Goal: Complete application form: Complete application form

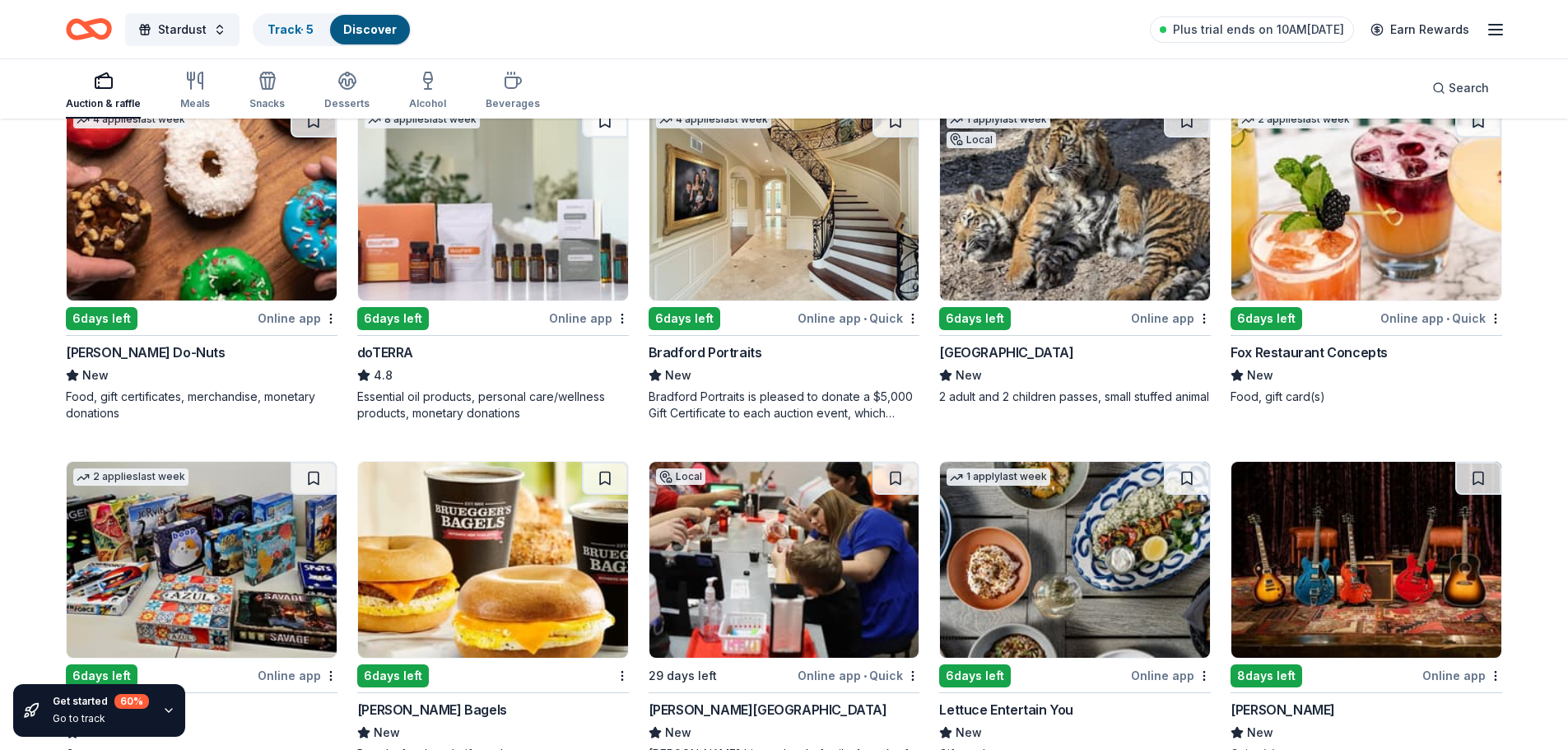
scroll to position [4763, 0]
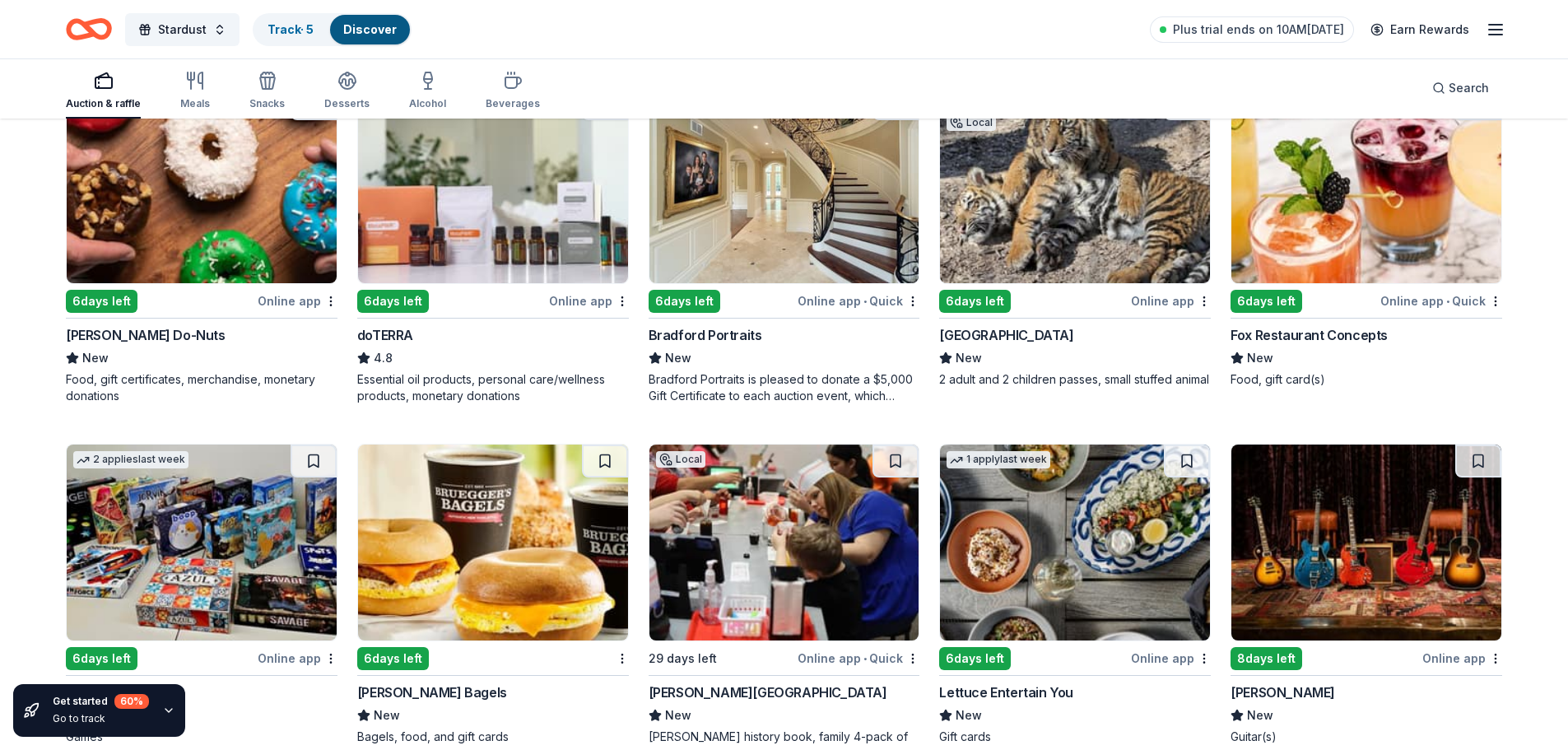
click at [1353, 214] on img at bounding box center [1366, 185] width 270 height 196
click at [1099, 211] on img at bounding box center [1074, 185] width 270 height 196
click at [775, 218] on img at bounding box center [784, 185] width 270 height 196
click at [532, 218] on img at bounding box center [493, 185] width 270 height 196
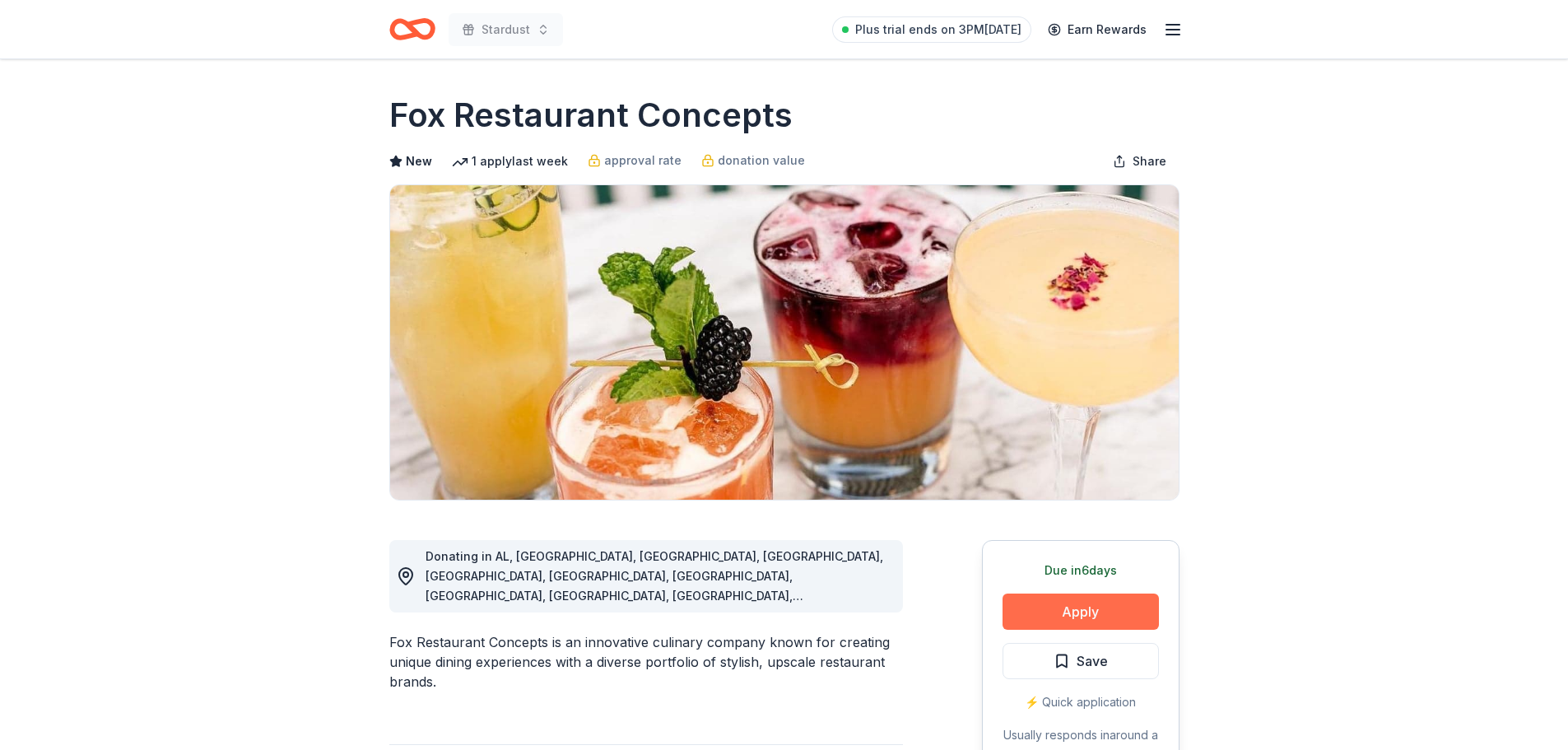
click at [1063, 608] on button "Apply" at bounding box center [1080, 612] width 157 height 37
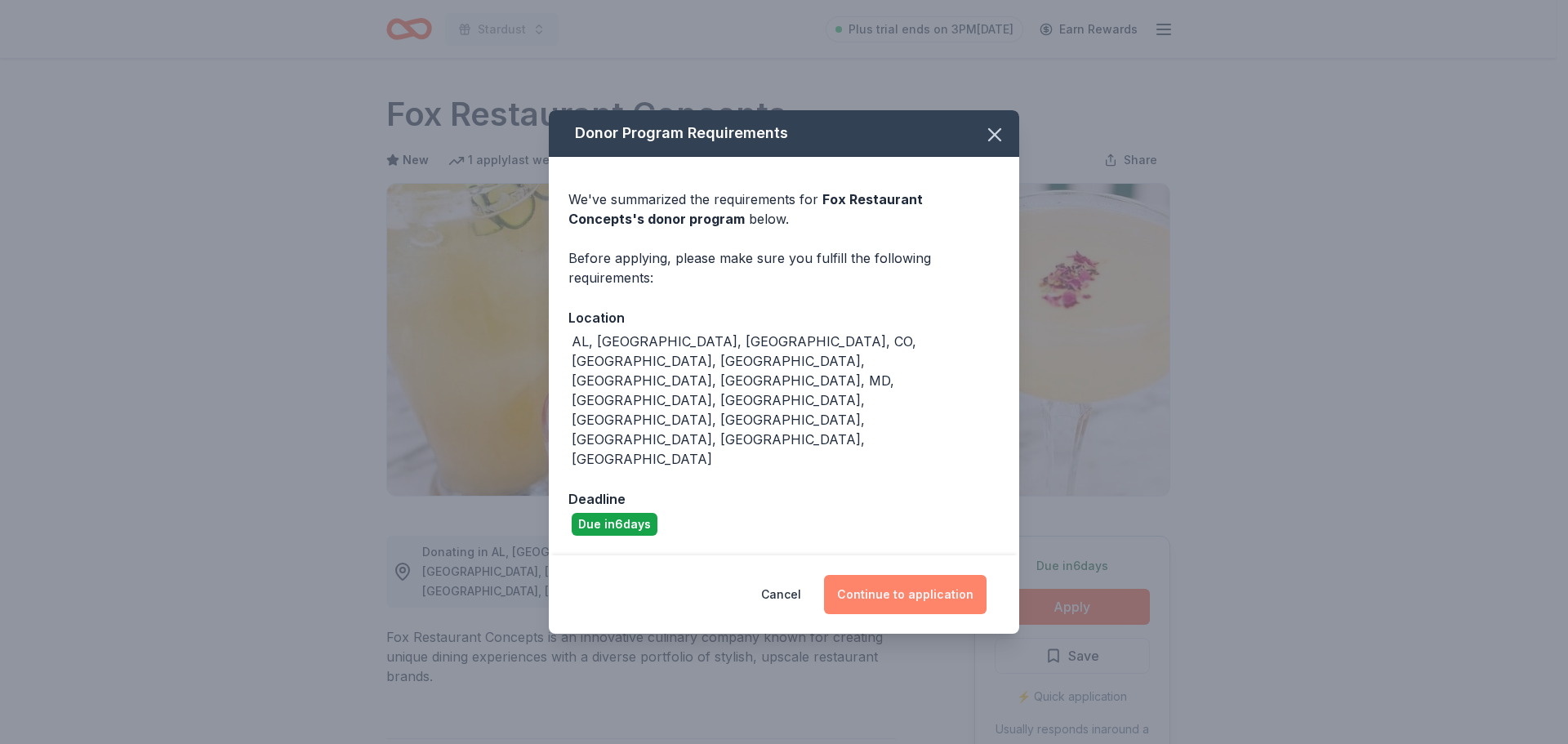
click at [867, 575] on button "Continue to application" at bounding box center [905, 594] width 162 height 39
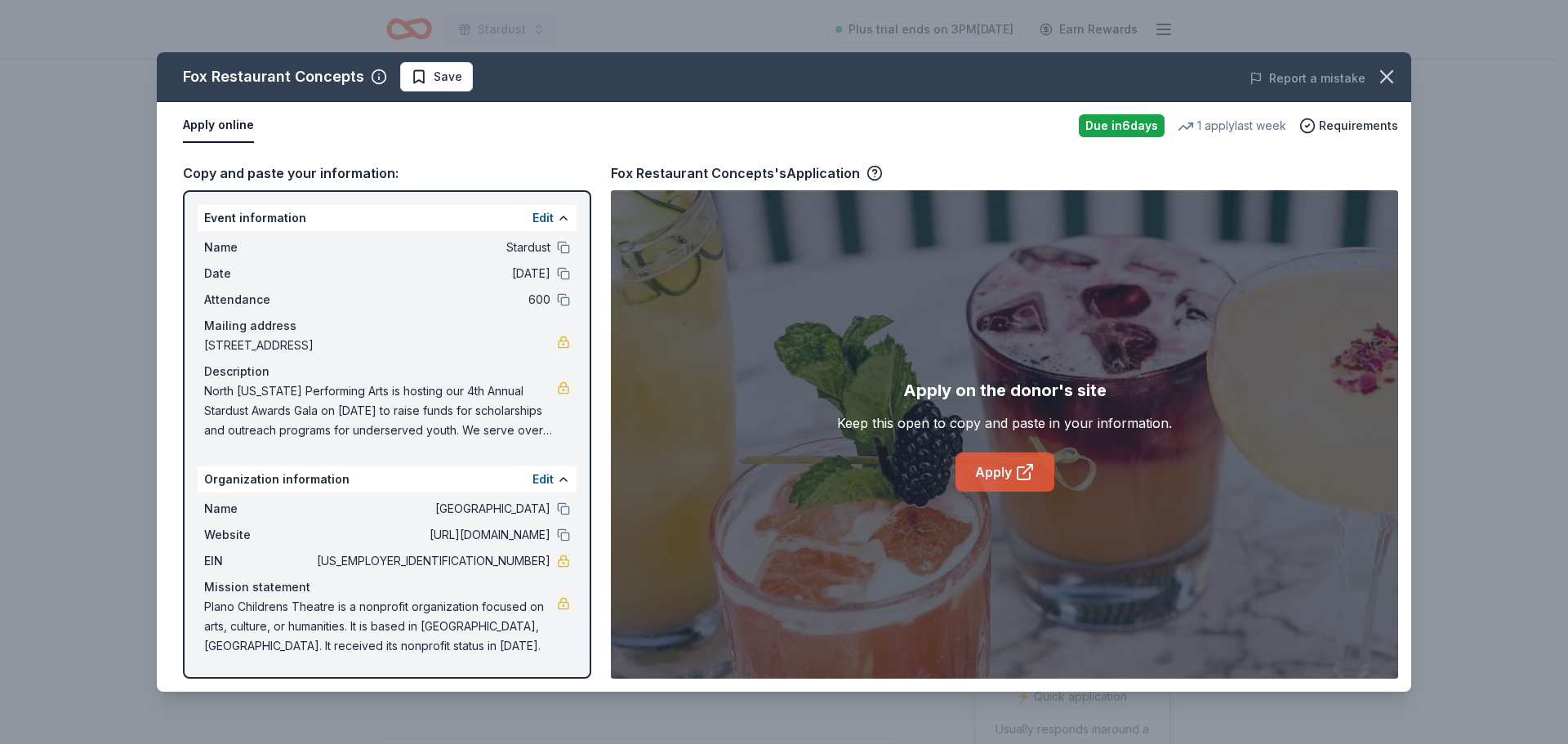
click at [1006, 471] on link "Apply" at bounding box center [1005, 472] width 98 height 39
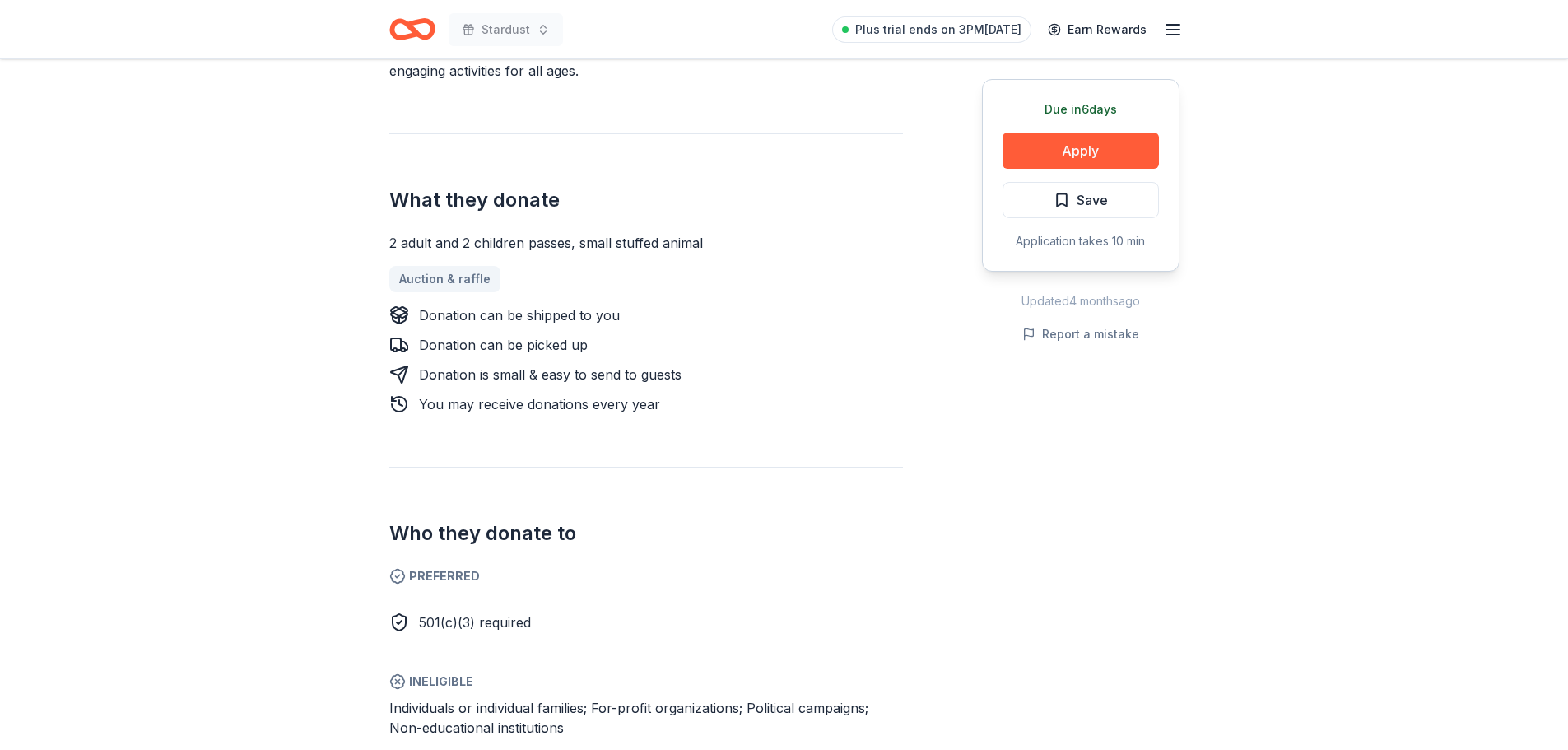
scroll to position [741, 0]
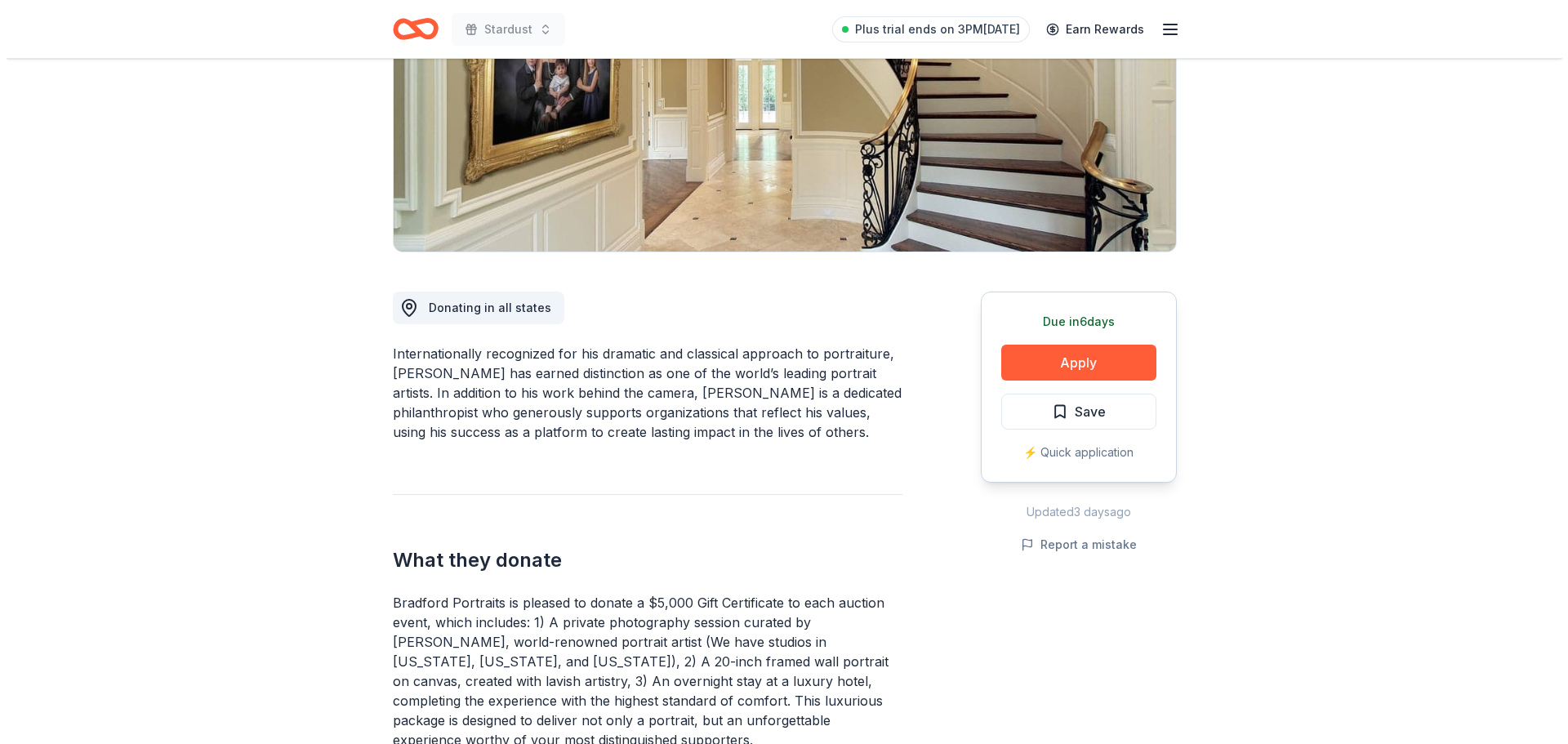
scroll to position [245, 0]
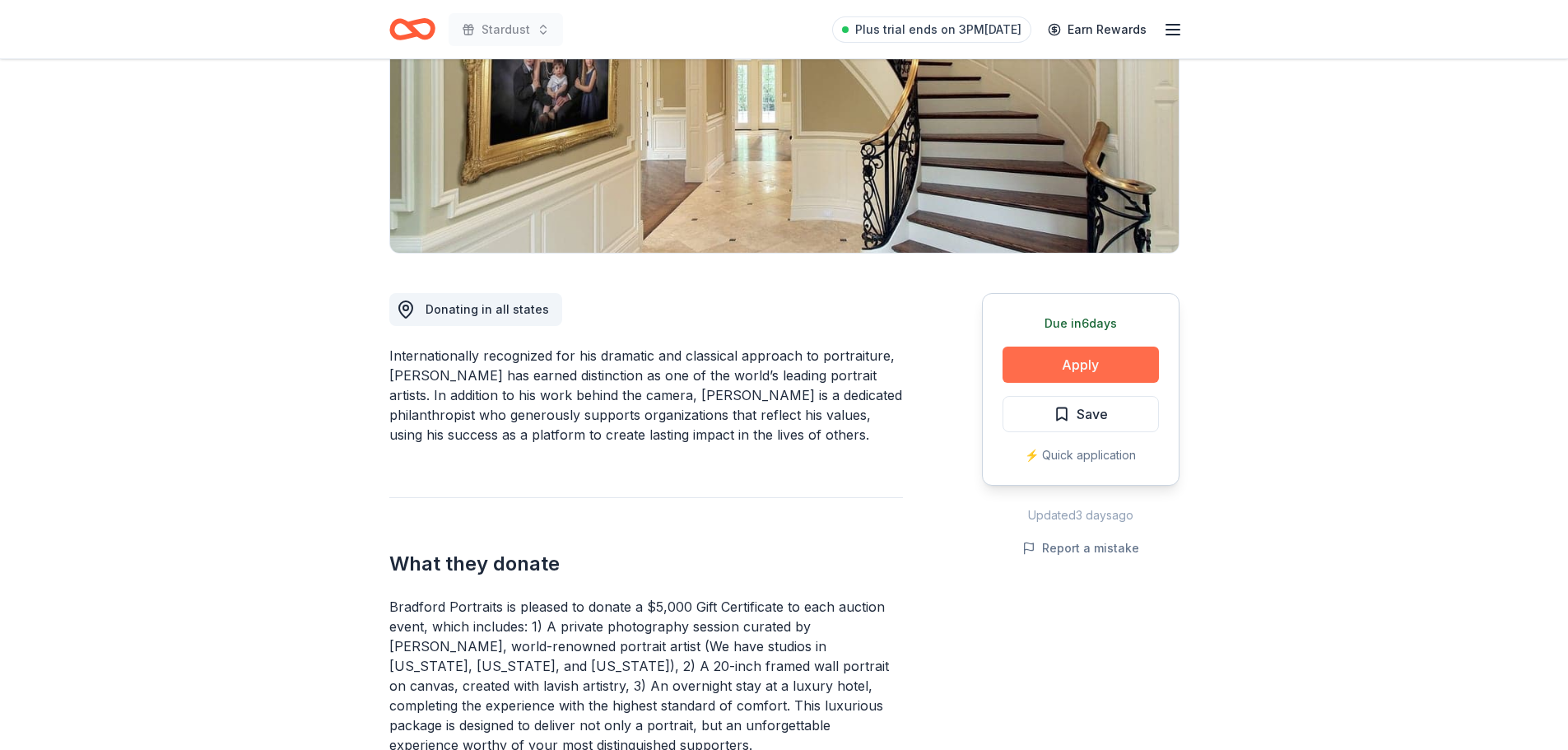
click at [1074, 360] on button "Apply" at bounding box center [1080, 365] width 157 height 37
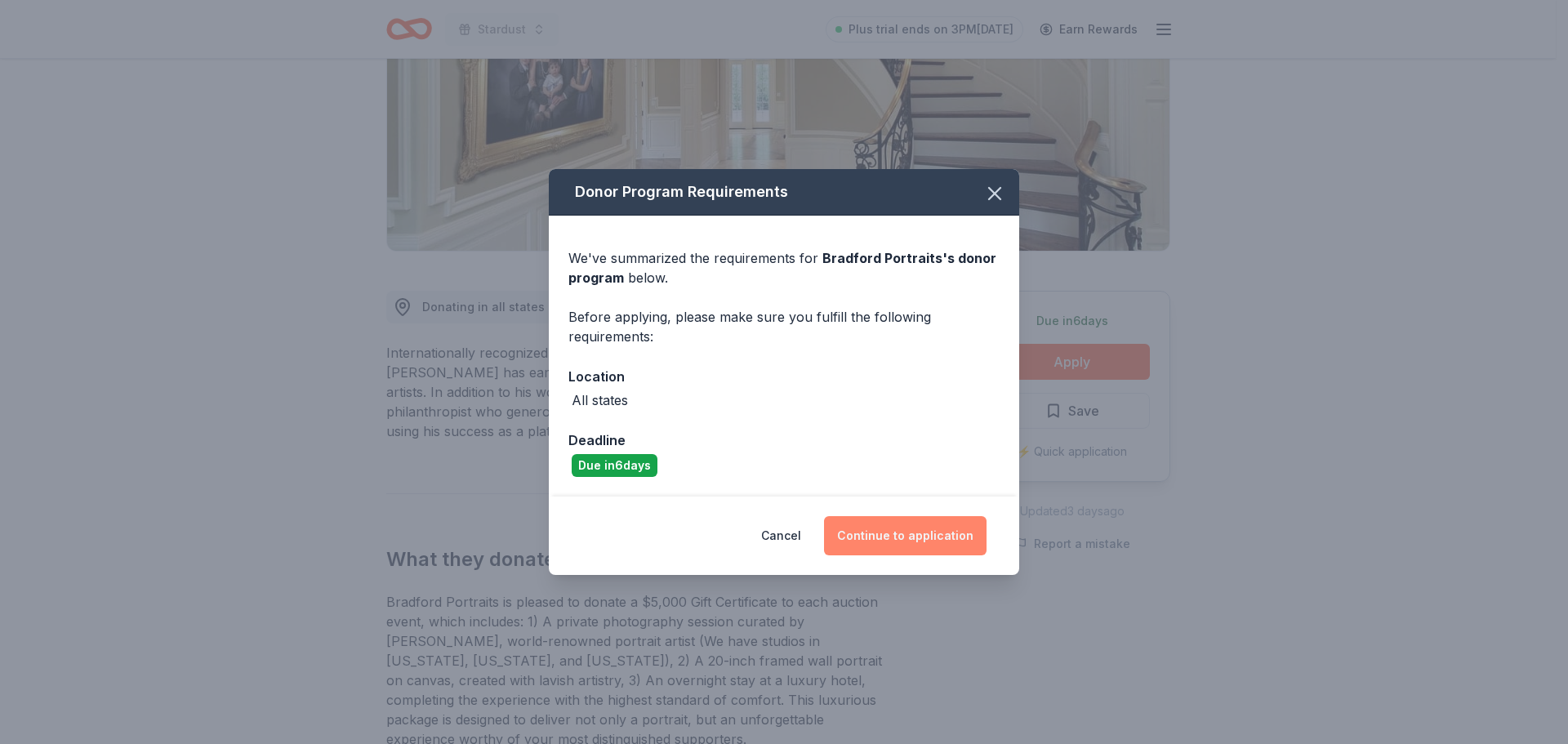
click at [894, 547] on button "Continue to application" at bounding box center [905, 535] width 162 height 39
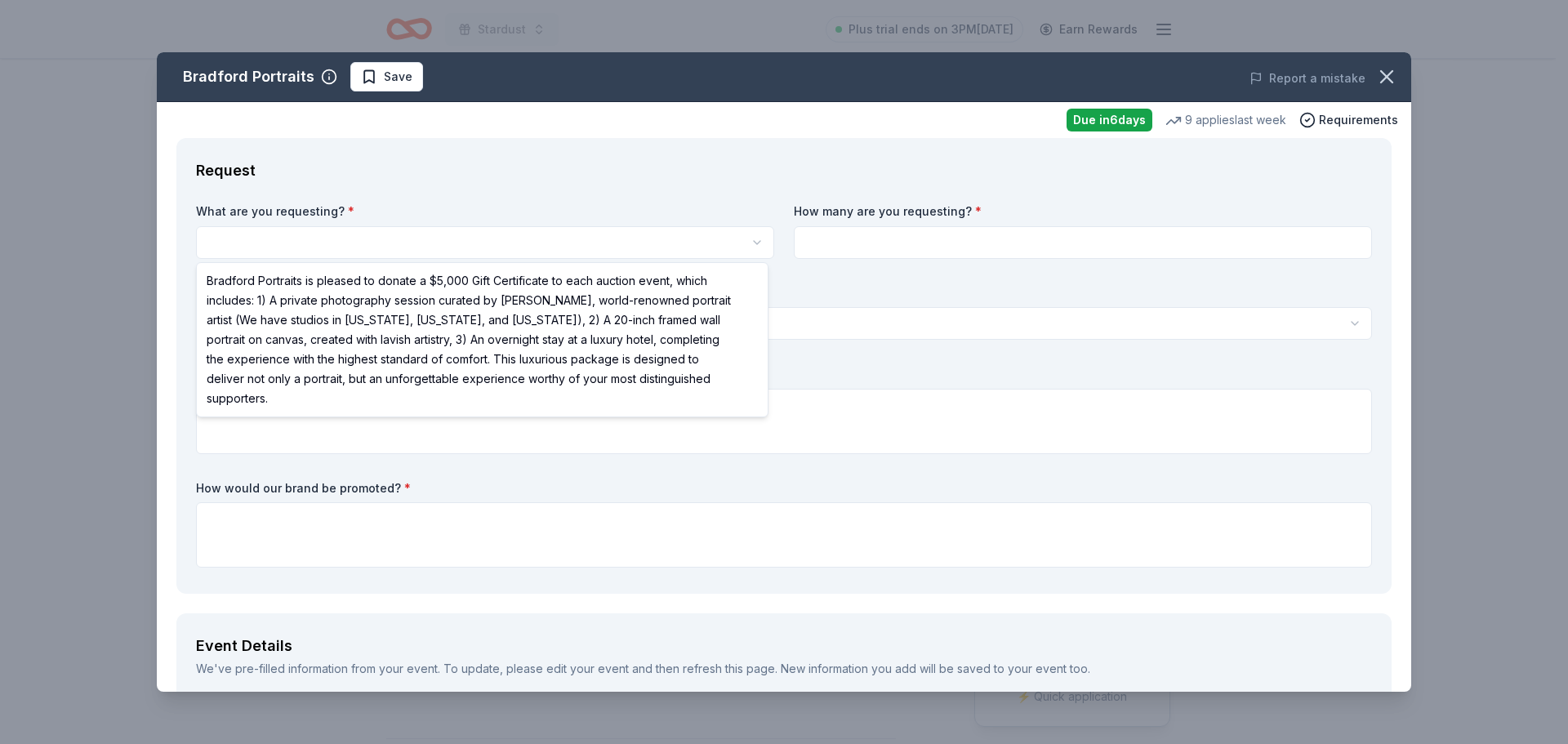
scroll to position [0, 0]
click at [601, 227] on html "Stardust Plus trial ends on 3PM, 10/2 Earn Rewards Due in 6 days Share Bradford…" at bounding box center [784, 372] width 1568 height 744
select select "Bradford Portraits is pleased to donate a $5,000 Gift Certificate to each aucti…"
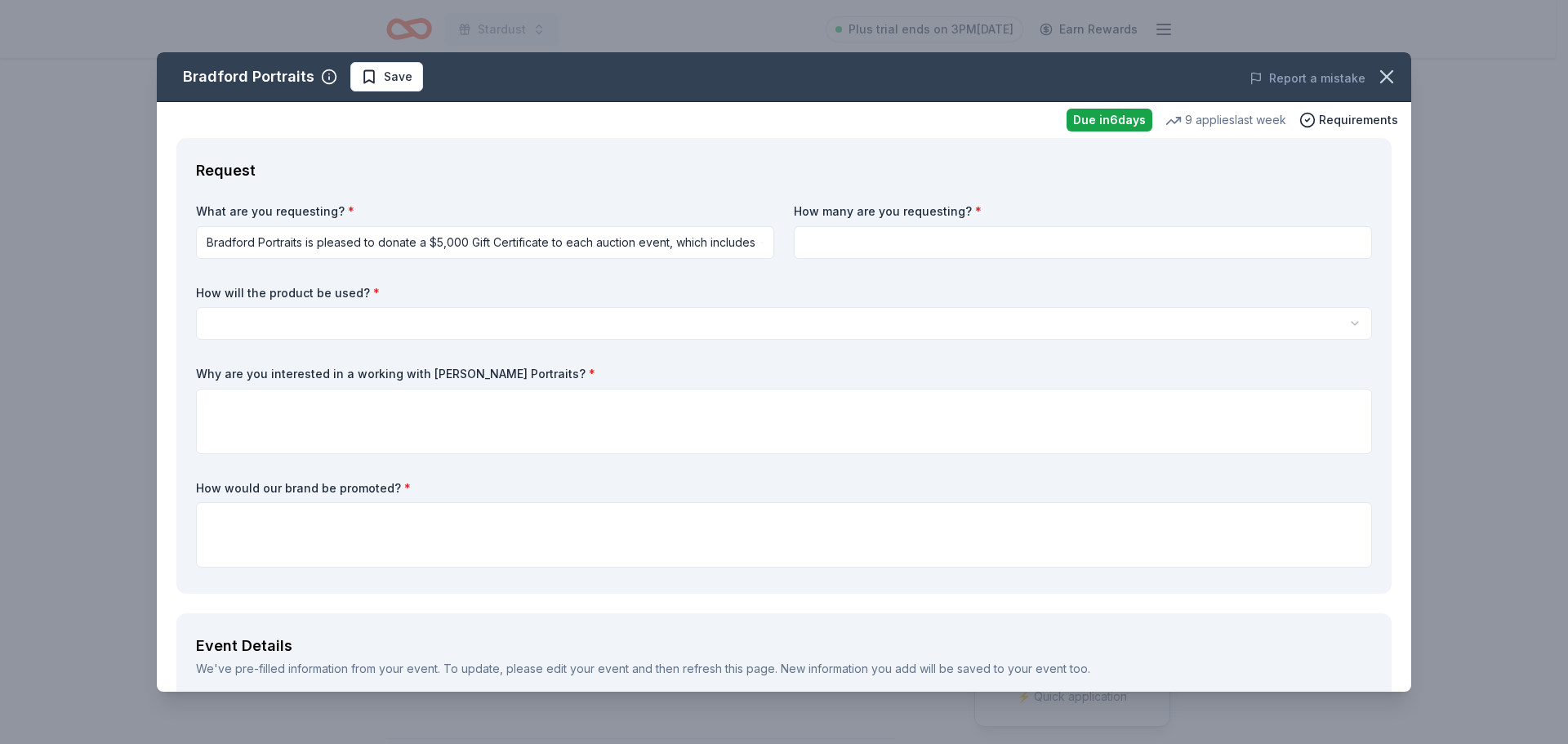
click at [883, 250] on input at bounding box center [1082, 243] width 578 height 33
type input "1"
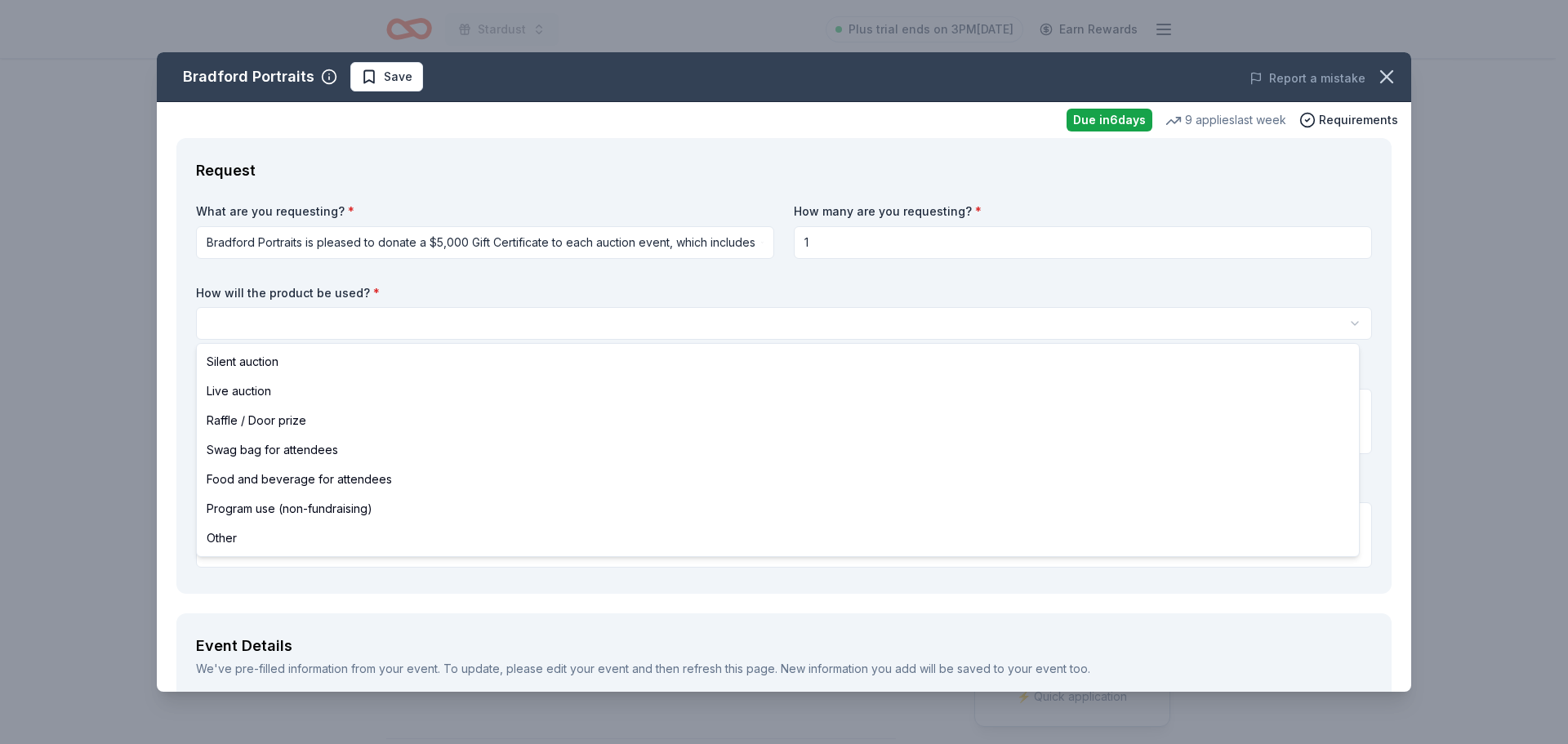
click at [872, 327] on html "Stardust Plus trial ends on 3PM, 10/2 Earn Rewards Due in 6 days Share Bradford…" at bounding box center [784, 372] width 1568 height 744
select select "silentAuction"
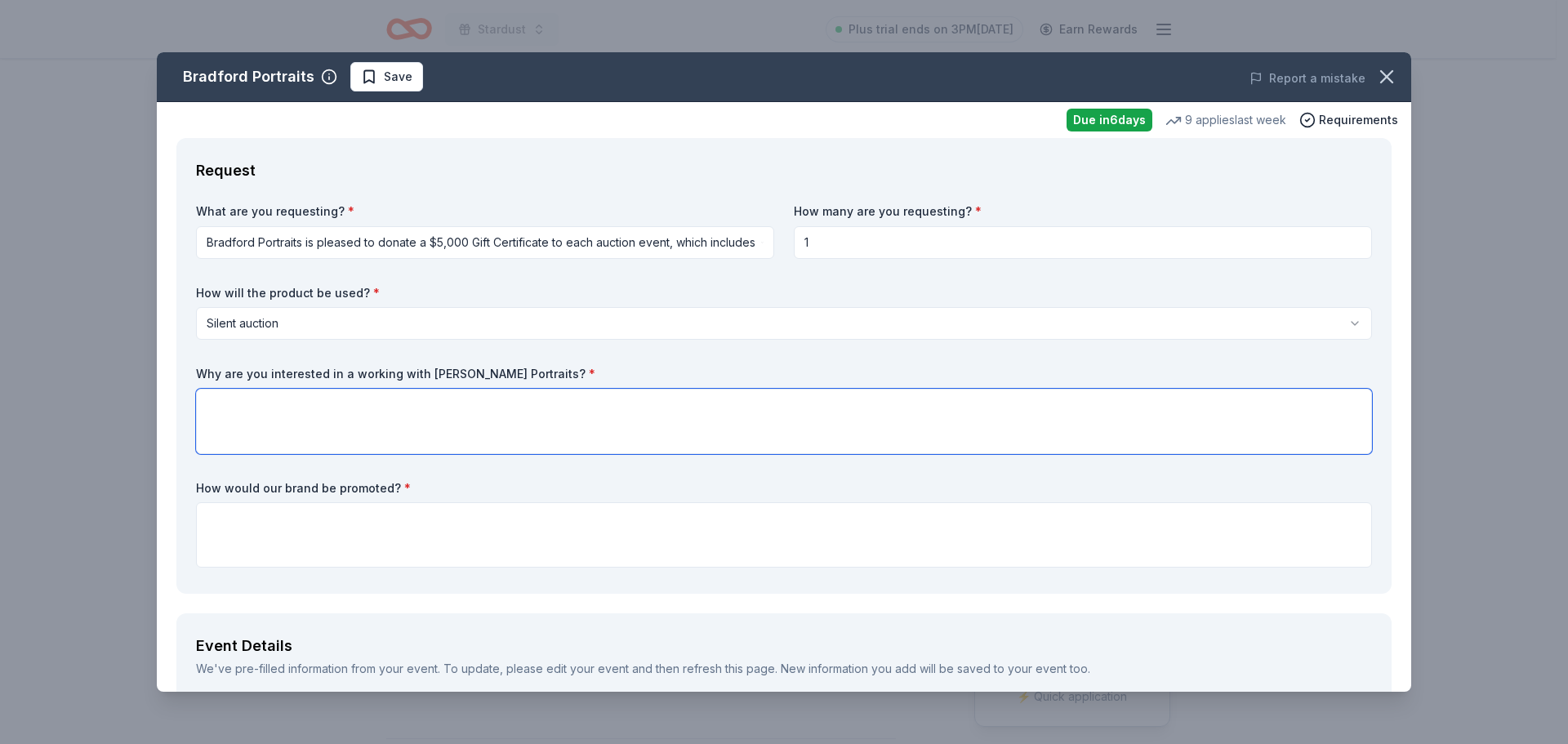
click at [783, 426] on textarea at bounding box center [784, 422] width 1176 height 66
click at [1375, 80] on icon "button" at bounding box center [1387, 77] width 22 height 22
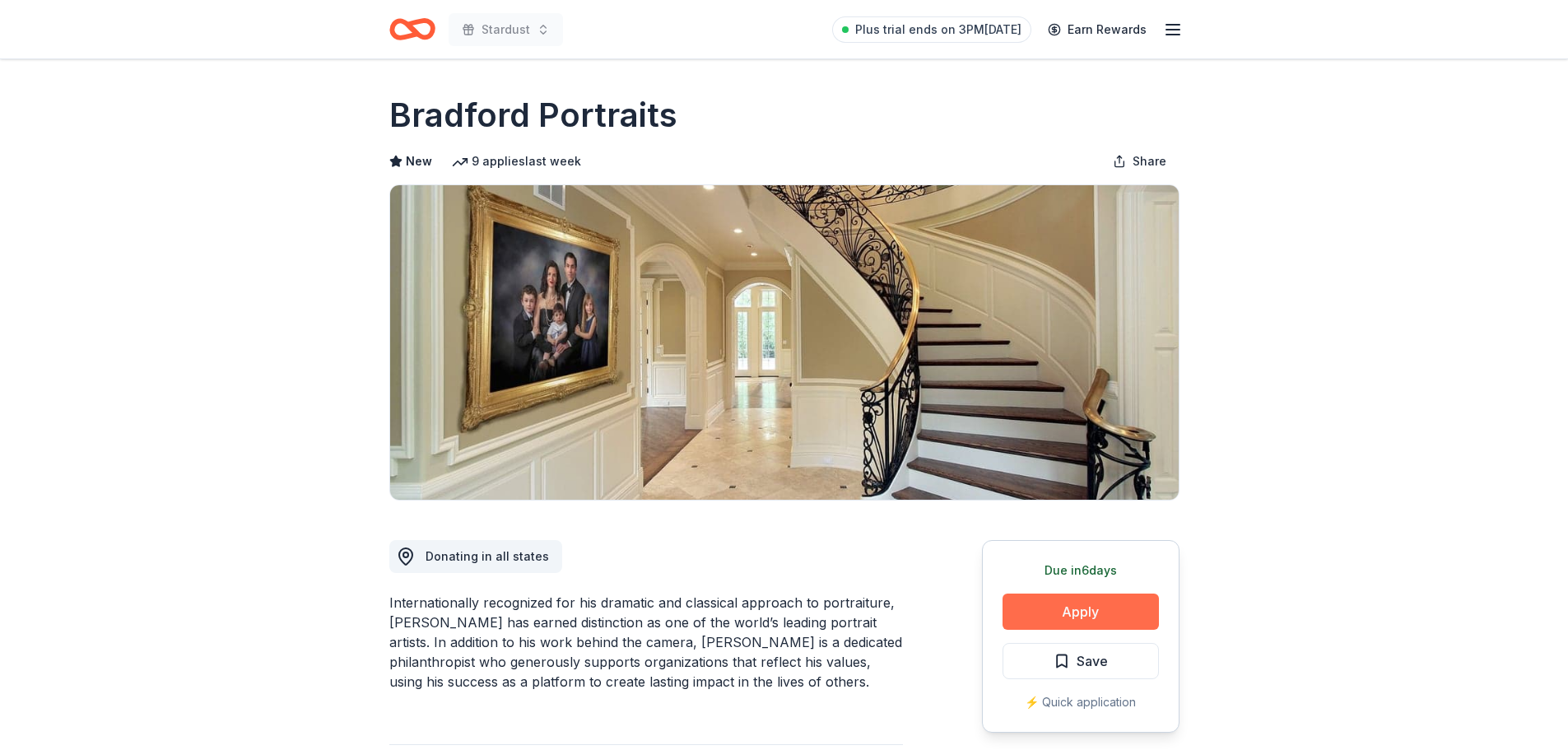
click at [1116, 609] on button "Apply" at bounding box center [1080, 612] width 157 height 37
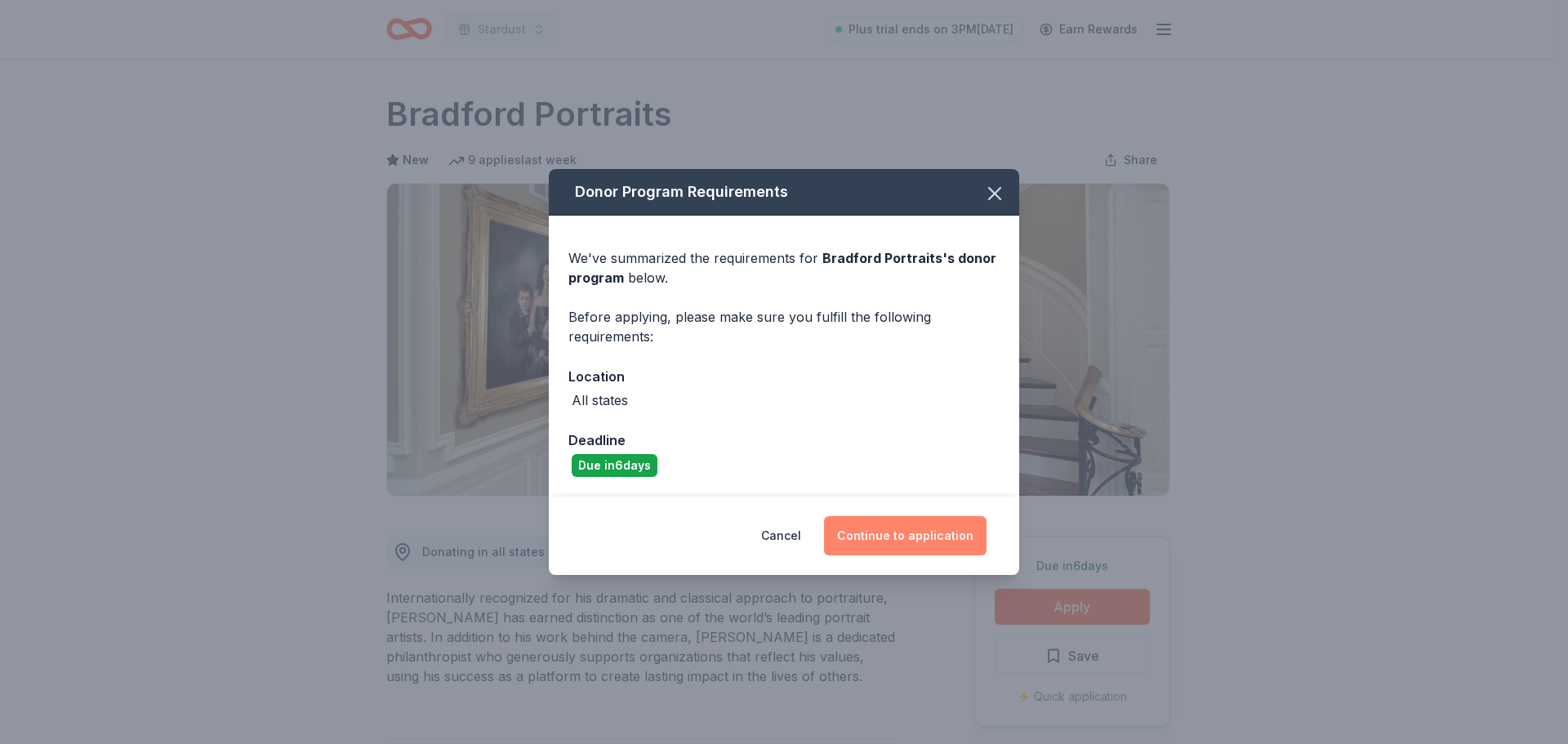
click at [921, 533] on button "Continue to application" at bounding box center [905, 535] width 162 height 39
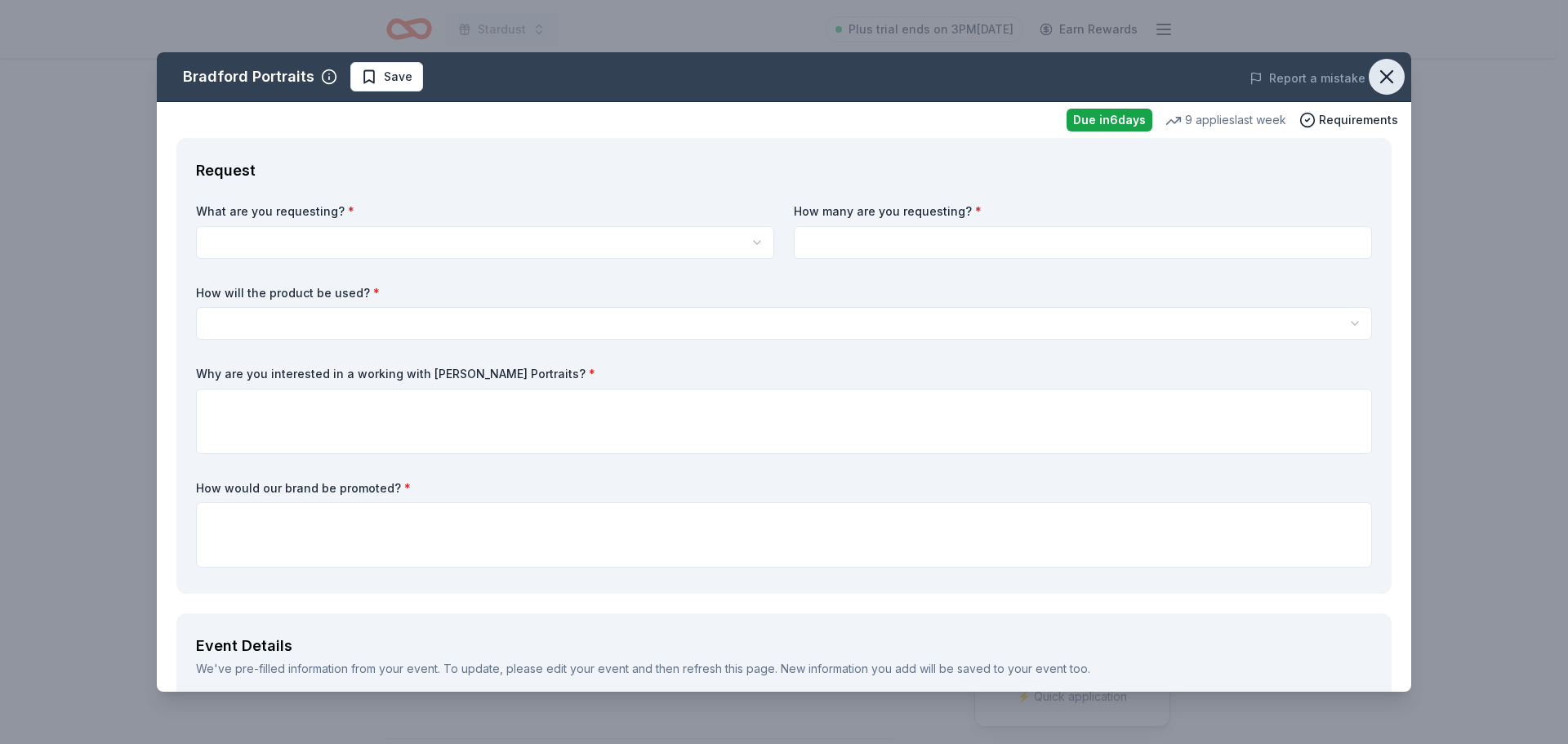
click at [1375, 79] on icon "button" at bounding box center [1387, 77] width 22 height 22
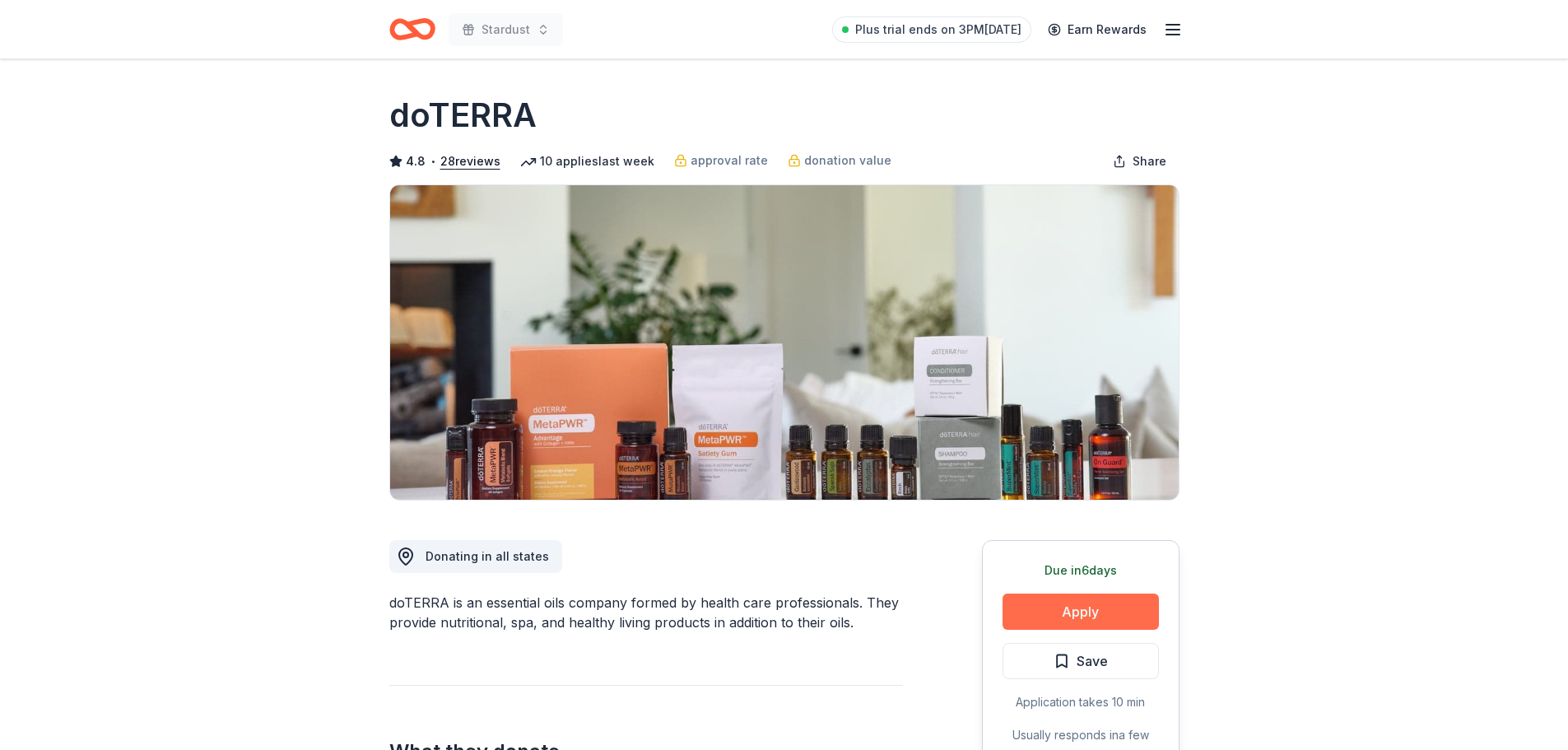
click at [1133, 607] on button "Apply" at bounding box center [1080, 612] width 157 height 37
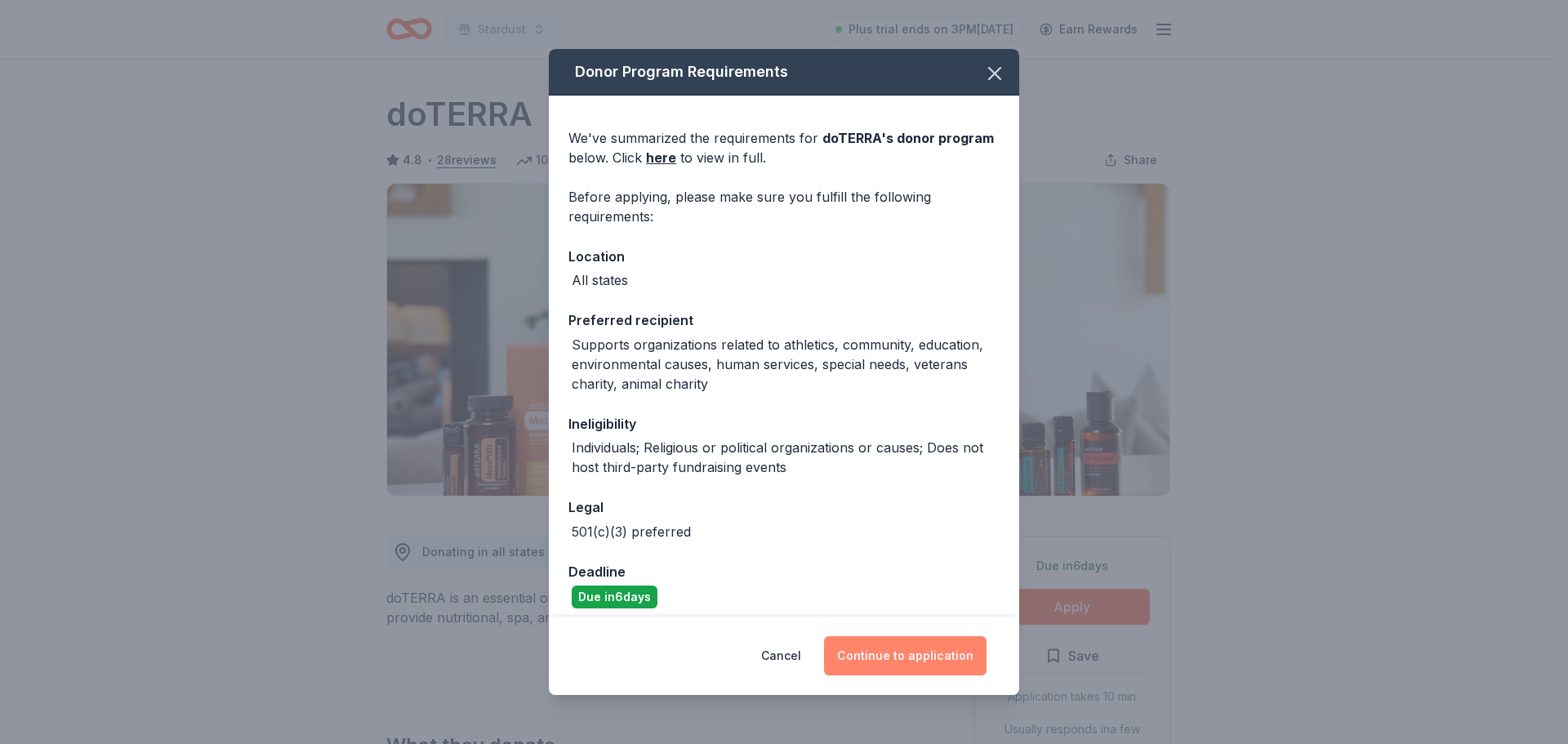
click at [921, 652] on button "Continue to application" at bounding box center [905, 655] width 162 height 39
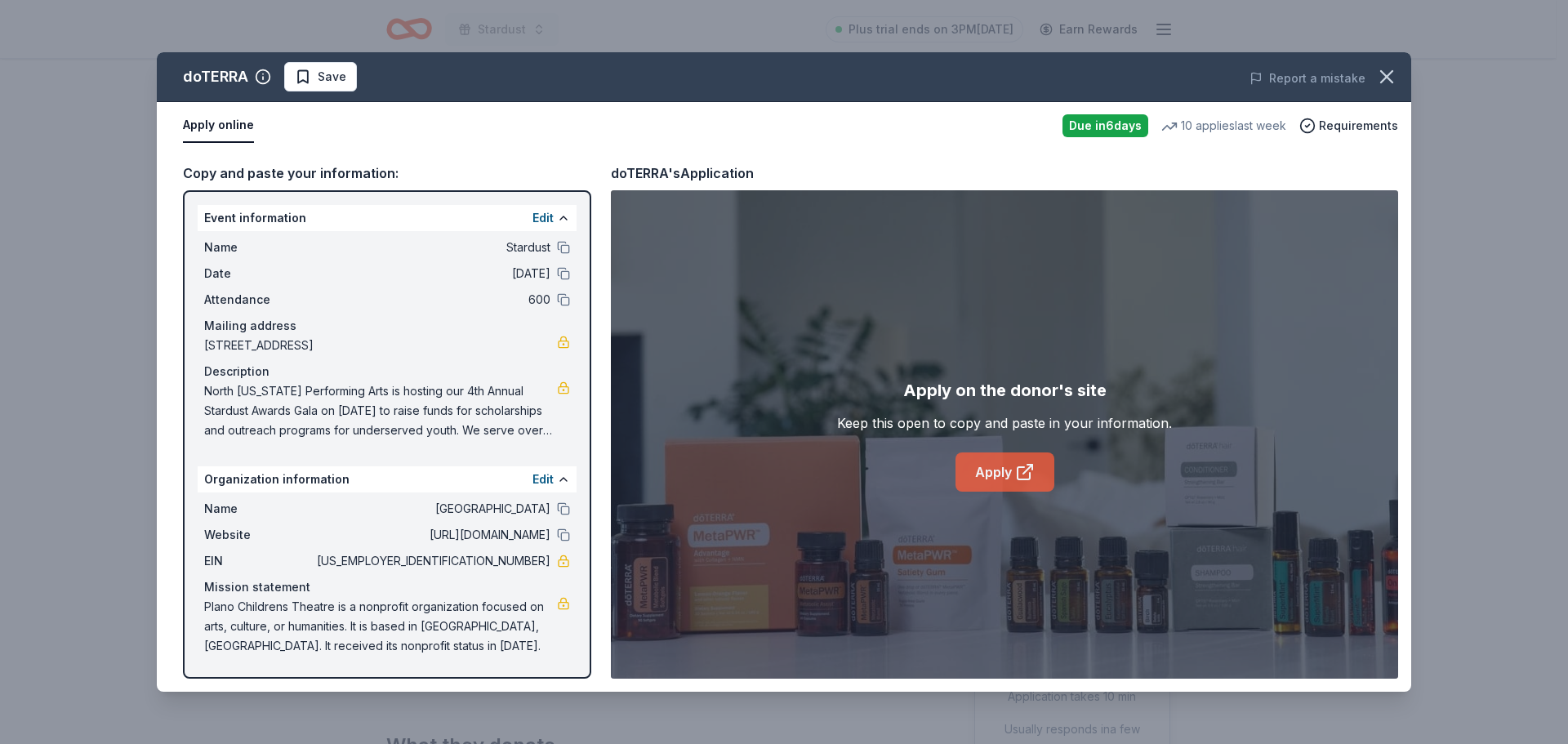
click at [1012, 473] on link "Apply" at bounding box center [1005, 472] width 98 height 39
